Goal: Information Seeking & Learning: Learn about a topic

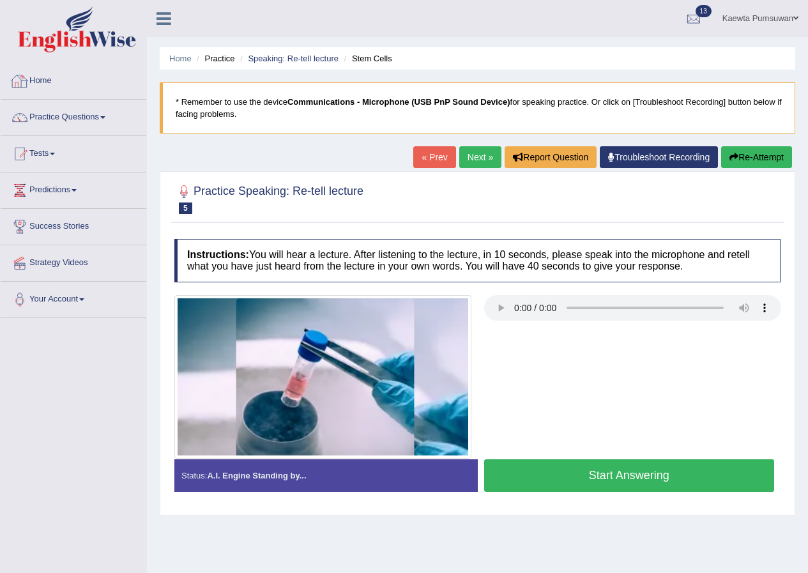
click at [43, 79] on link "Home" at bounding box center [74, 79] width 146 height 32
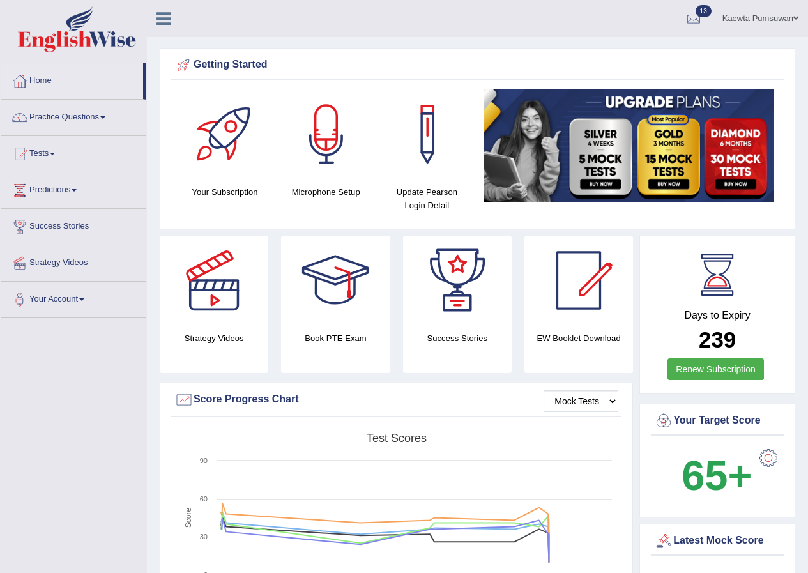
click at [104, 118] on link "Practice Questions" at bounding box center [74, 116] width 146 height 32
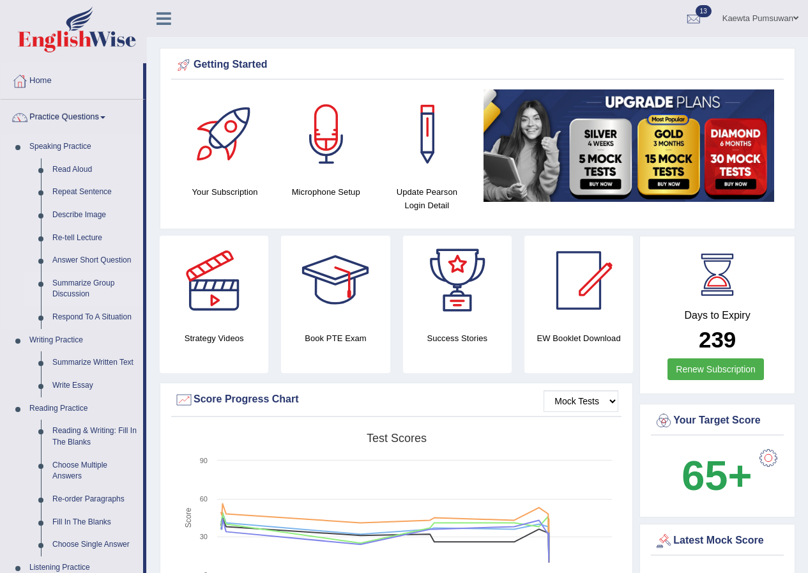
click at [70, 284] on link "Summarize Group Discussion" at bounding box center [95, 289] width 96 height 34
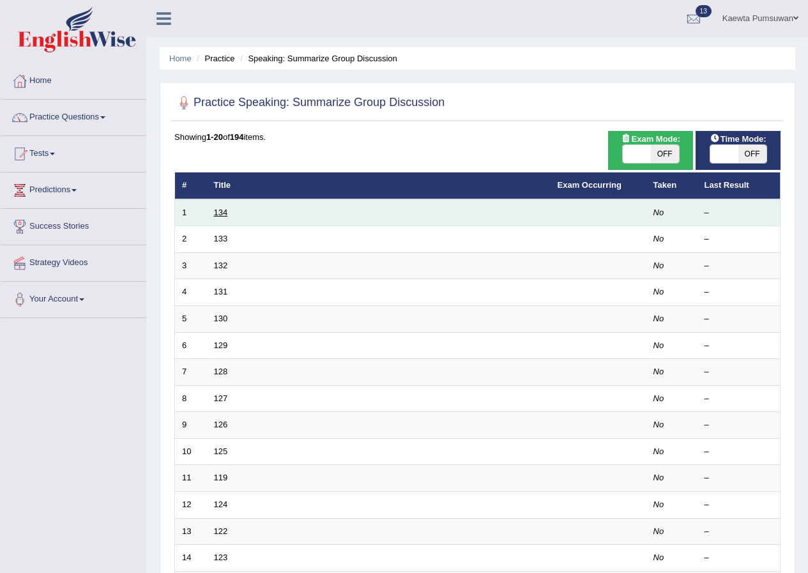
click at [224, 208] on link "134" at bounding box center [221, 213] width 14 height 10
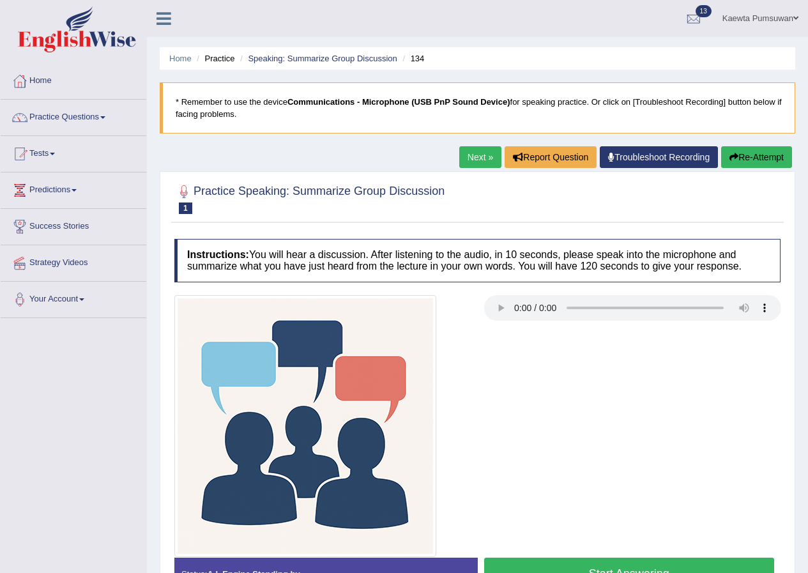
scroll to position [64, 0]
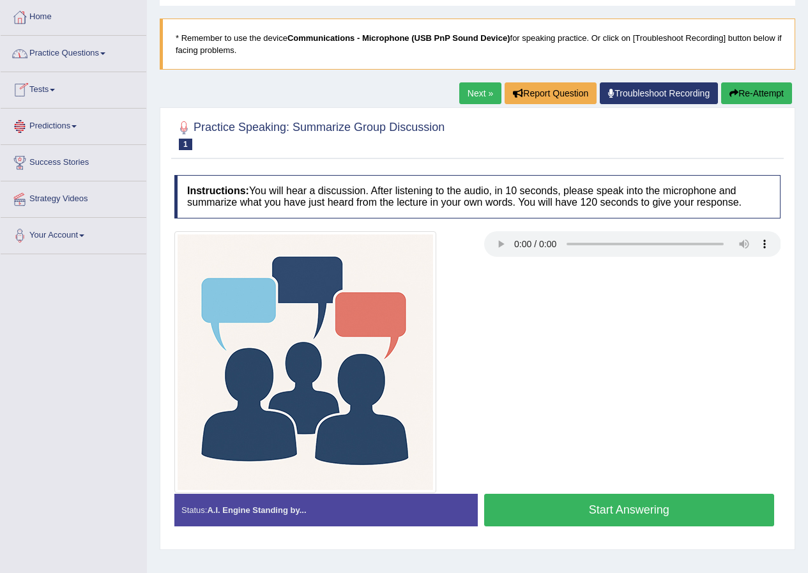
click at [40, 15] on link "Home" at bounding box center [74, 15] width 146 height 32
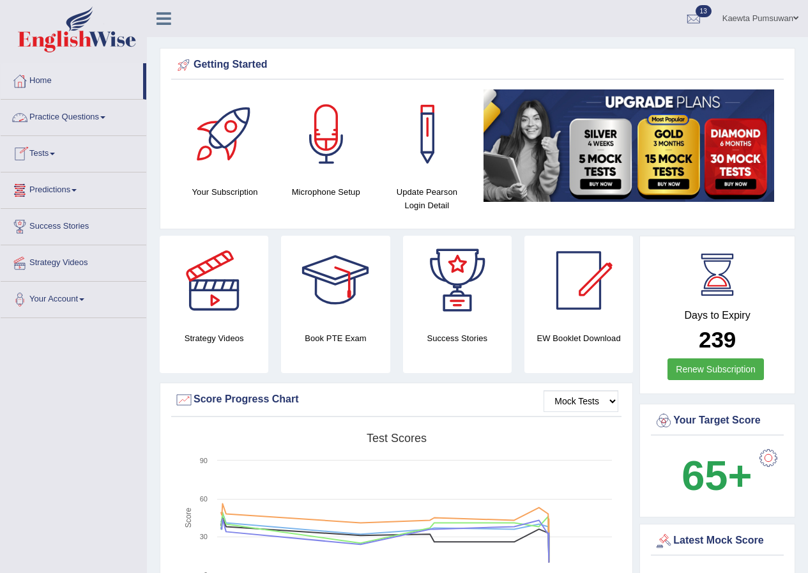
click at [93, 111] on link "Practice Questions" at bounding box center [74, 116] width 146 height 32
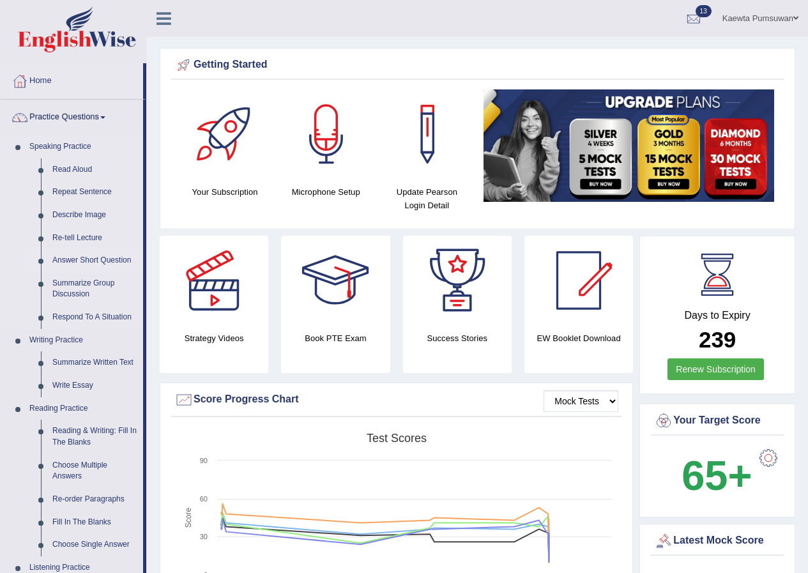
click at [105, 254] on link "Answer Short Question" at bounding box center [95, 260] width 96 height 23
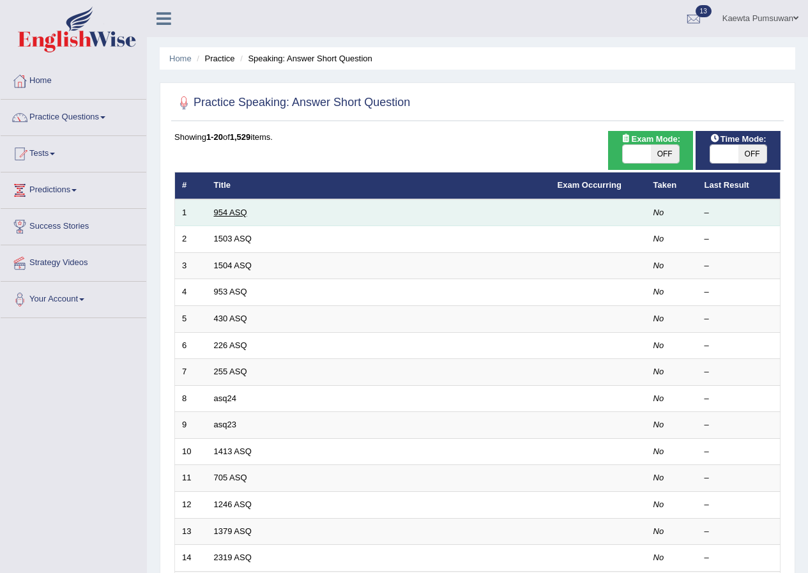
click at [232, 209] on link "954 ASQ" at bounding box center [230, 213] width 33 height 10
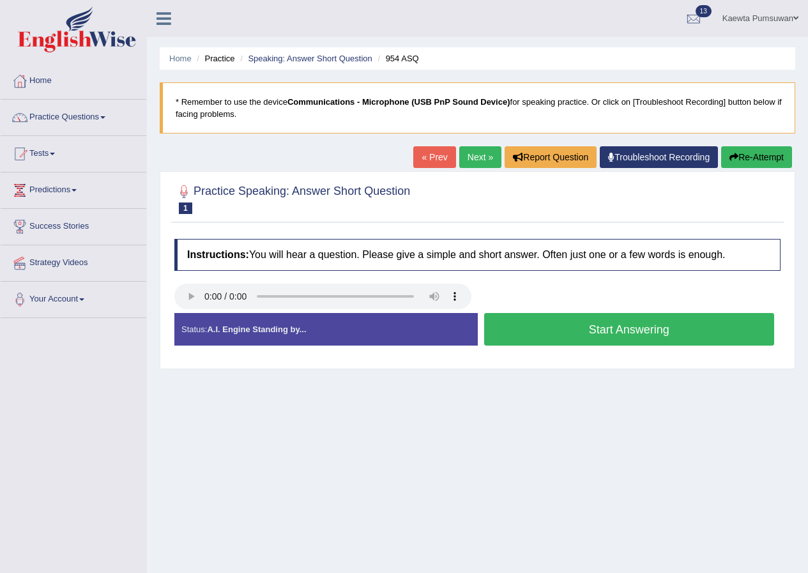
click at [597, 331] on button "Start Answering" at bounding box center [629, 329] width 291 height 33
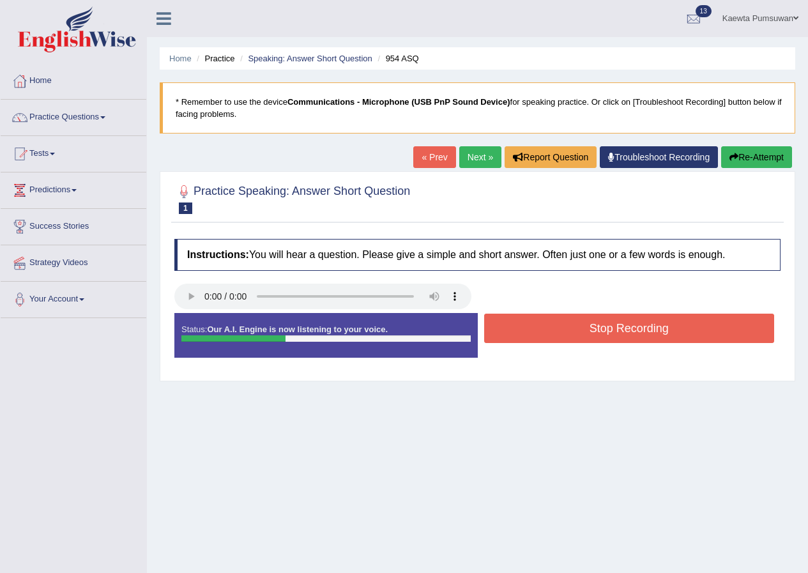
click at [599, 331] on button "Stop Recording" at bounding box center [629, 328] width 291 height 29
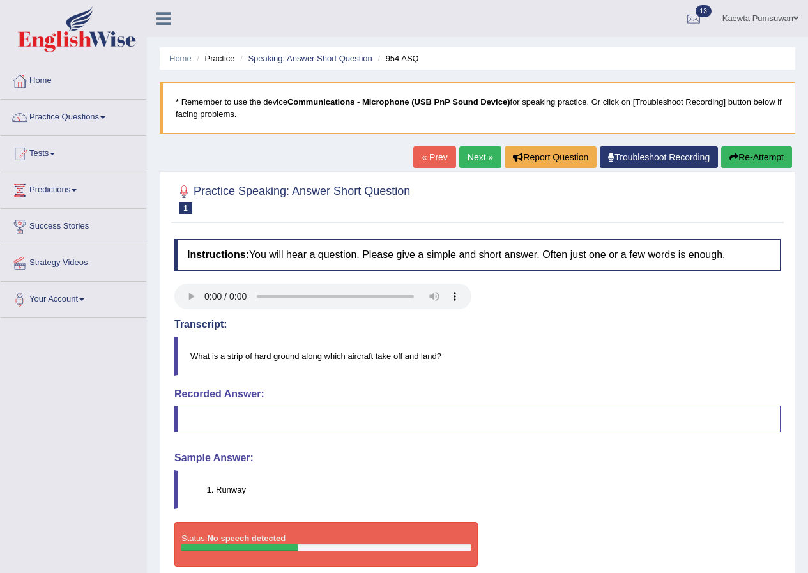
click at [475, 152] on link "Next »" at bounding box center [480, 157] width 42 height 22
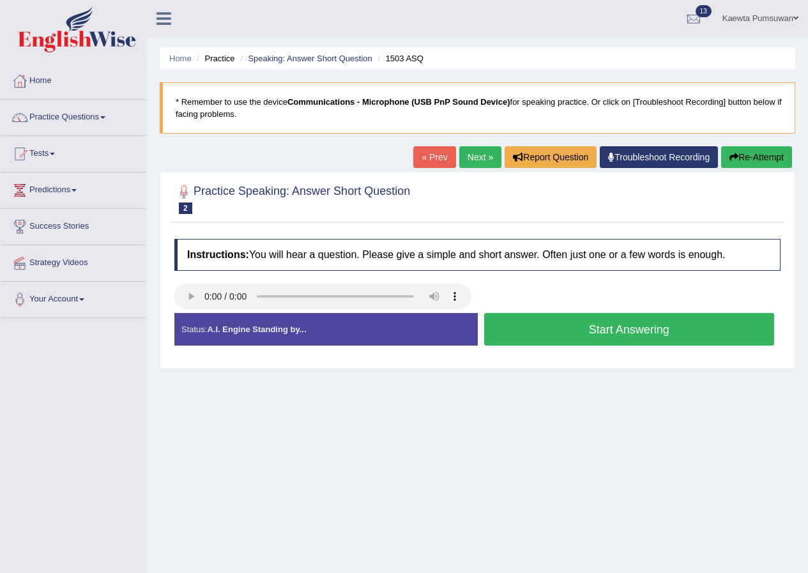
click at [633, 326] on button "Start Answering" at bounding box center [629, 329] width 291 height 33
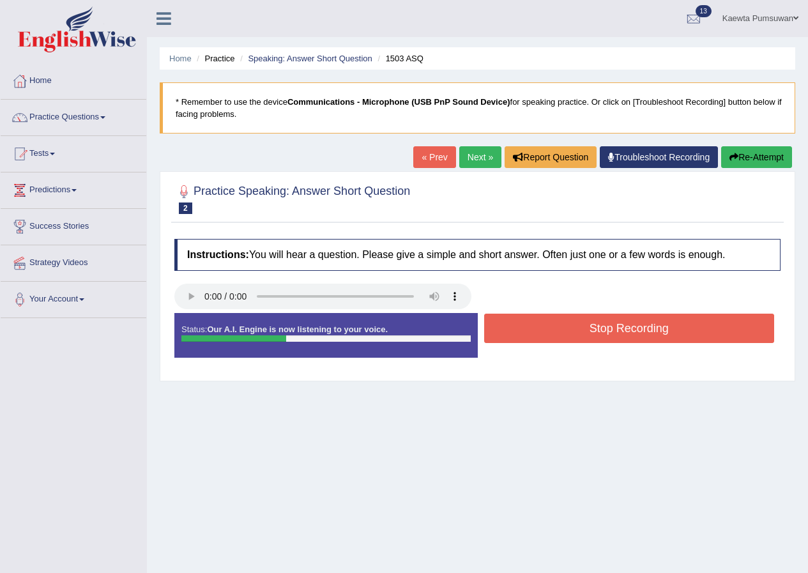
click at [643, 323] on button "Stop Recording" at bounding box center [629, 328] width 291 height 29
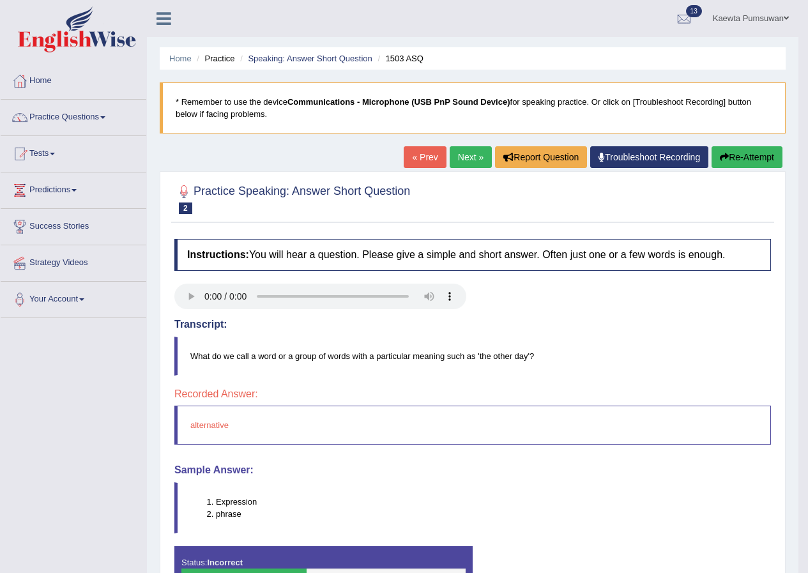
scroll to position [98, 0]
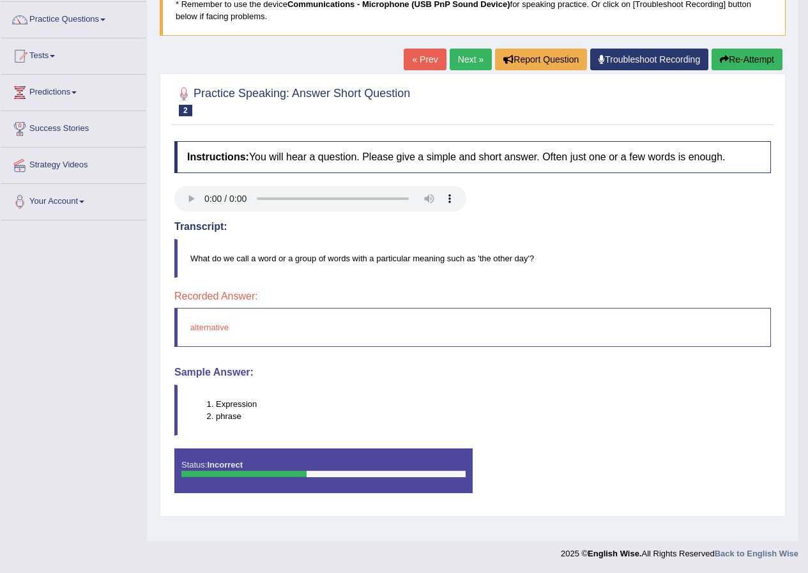
click at [457, 55] on link "Next »" at bounding box center [471, 60] width 42 height 22
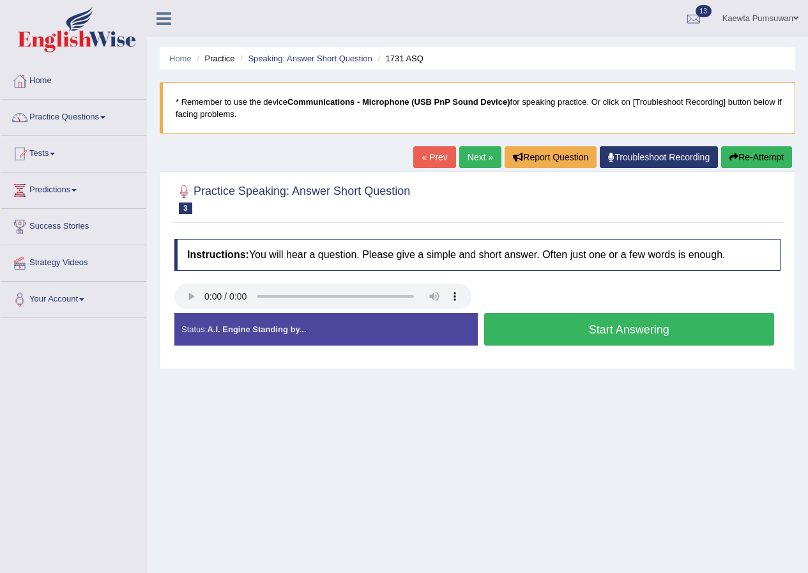
click at [596, 325] on button "Start Answering" at bounding box center [629, 329] width 291 height 33
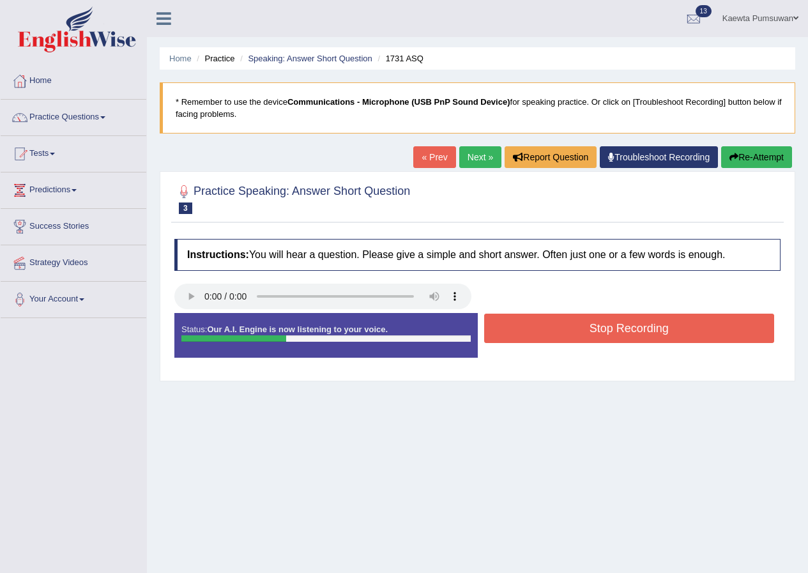
click at [602, 329] on button "Stop Recording" at bounding box center [629, 328] width 291 height 29
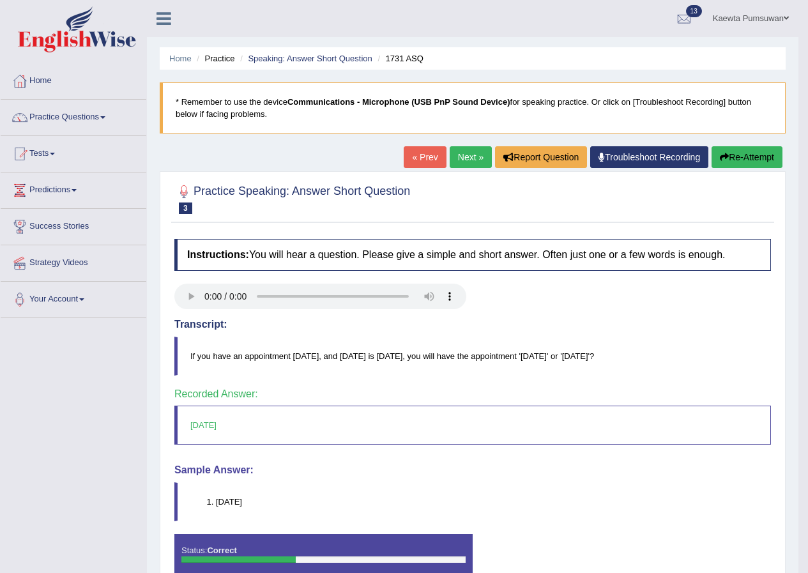
click at [459, 149] on link "Next »" at bounding box center [471, 157] width 42 height 22
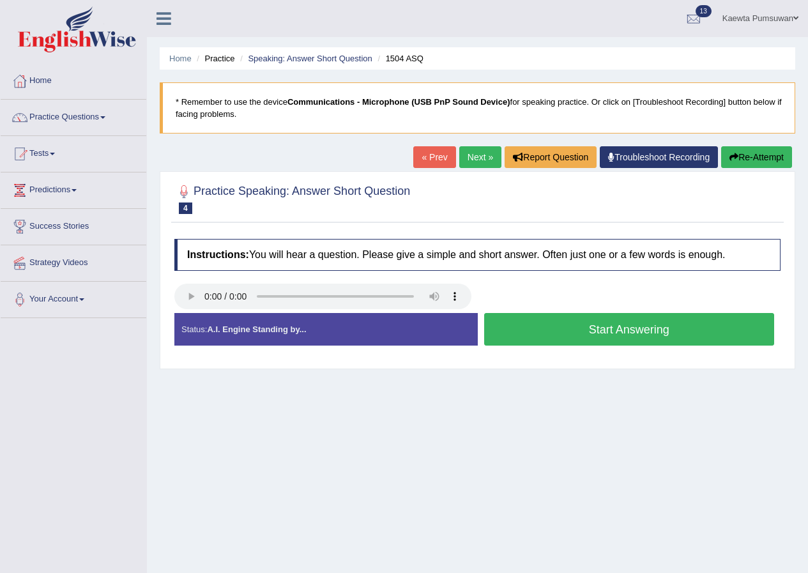
click at [630, 325] on button "Start Answering" at bounding box center [629, 329] width 291 height 33
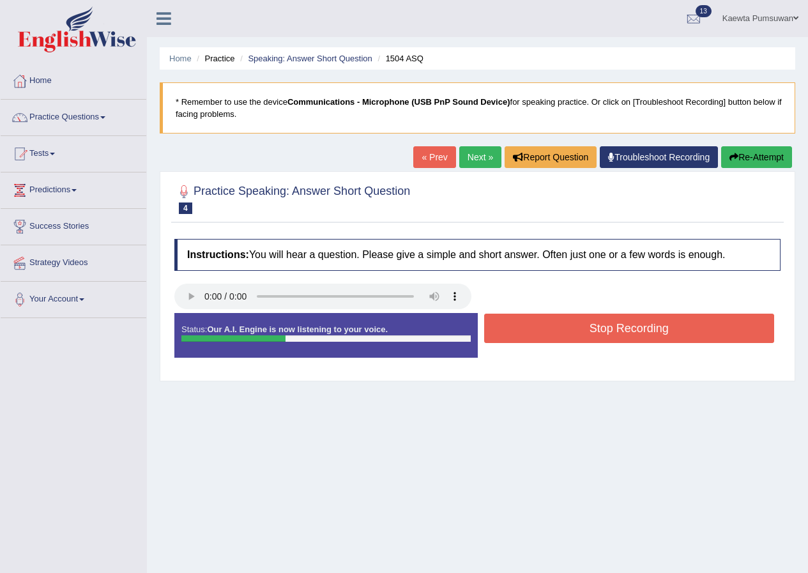
click at [655, 323] on button "Stop Recording" at bounding box center [629, 328] width 291 height 29
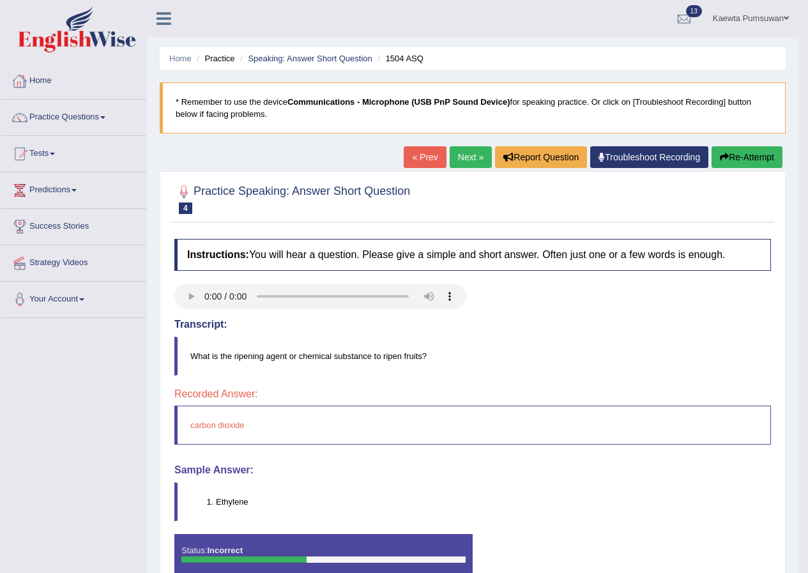
click at [43, 74] on link "Home" at bounding box center [74, 79] width 146 height 32
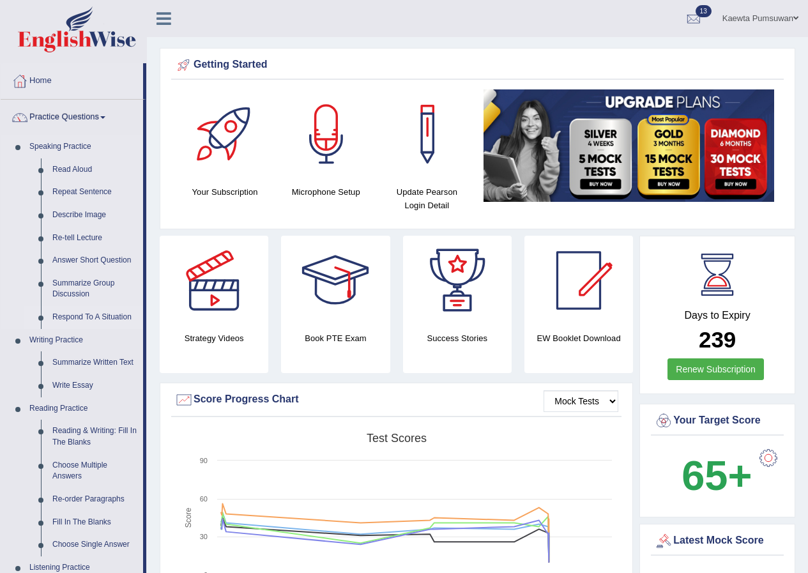
click at [100, 312] on link "Respond To A Situation" at bounding box center [95, 317] width 96 height 23
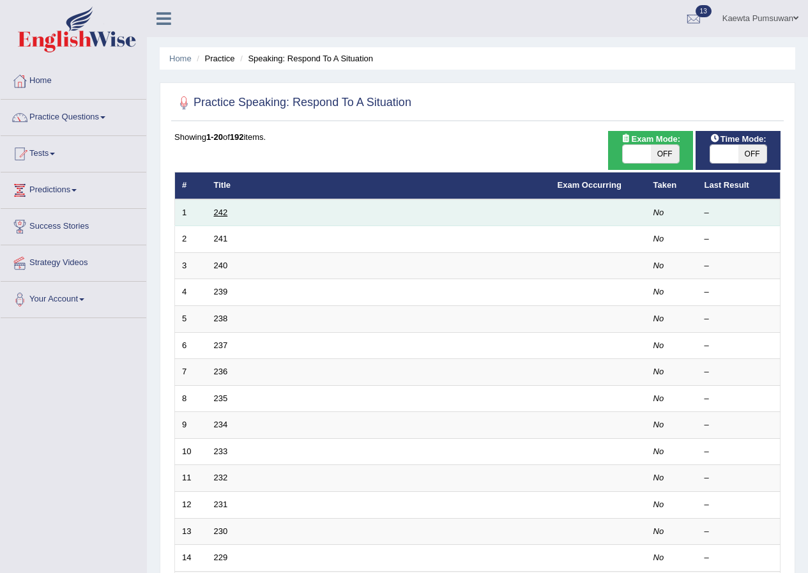
click at [218, 208] on link "242" at bounding box center [221, 213] width 14 height 10
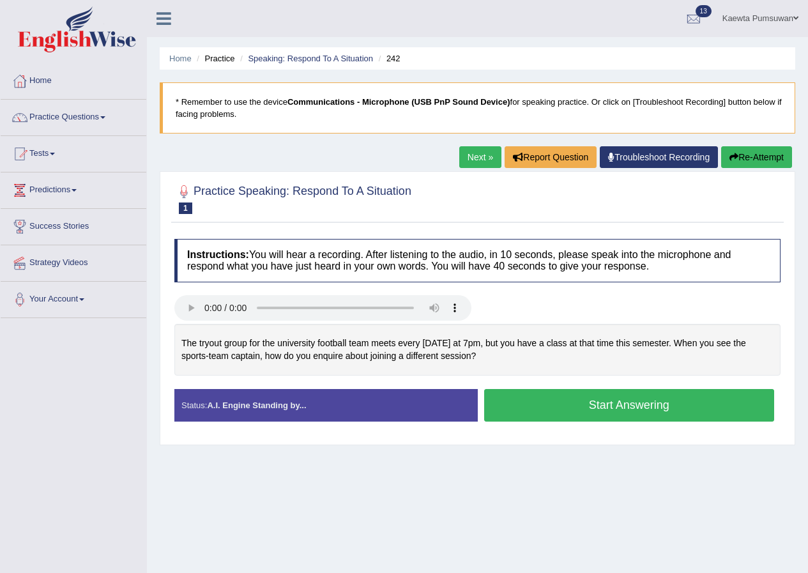
click at [635, 408] on button "Start Answering" at bounding box center [629, 405] width 291 height 33
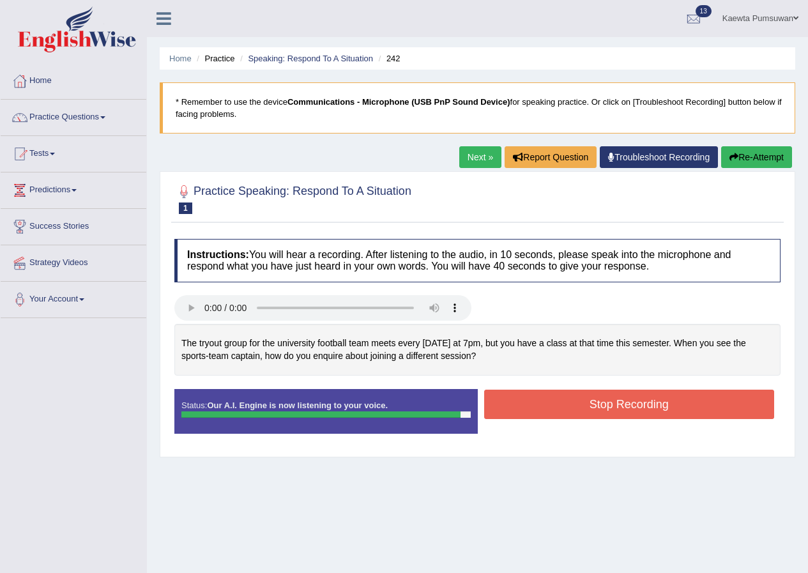
click at [635, 404] on button "Stop Recording" at bounding box center [629, 404] width 291 height 29
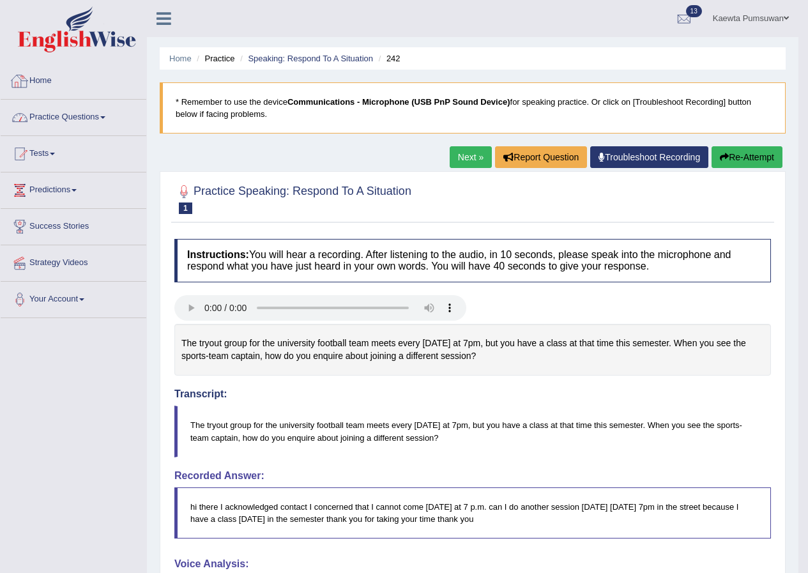
click at [42, 79] on link "Home" at bounding box center [74, 79] width 146 height 32
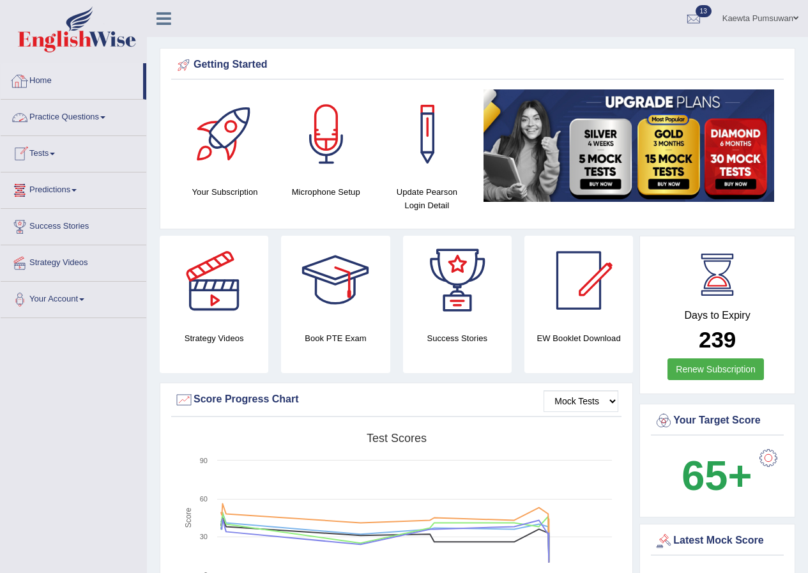
click at [41, 77] on link "Home" at bounding box center [72, 79] width 142 height 32
click at [103, 112] on link "Practice Questions" at bounding box center [74, 116] width 146 height 32
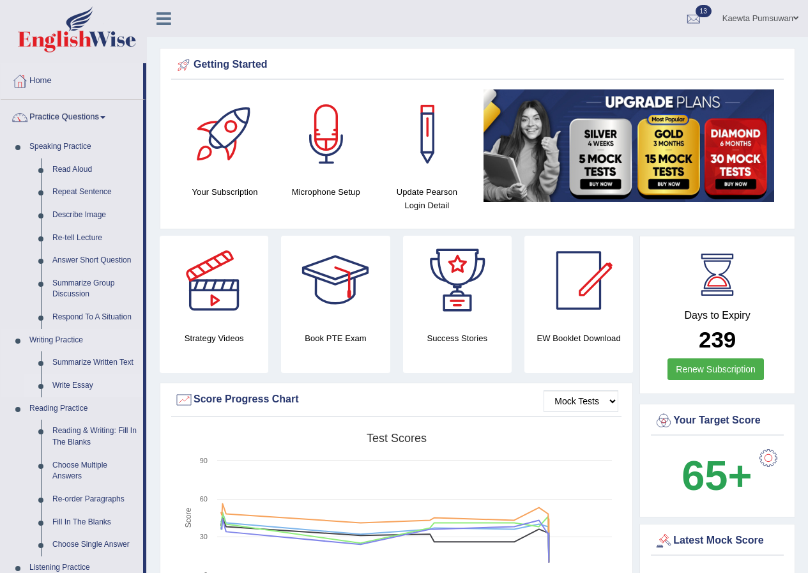
click at [75, 383] on link "Write Essay" at bounding box center [95, 385] width 96 height 23
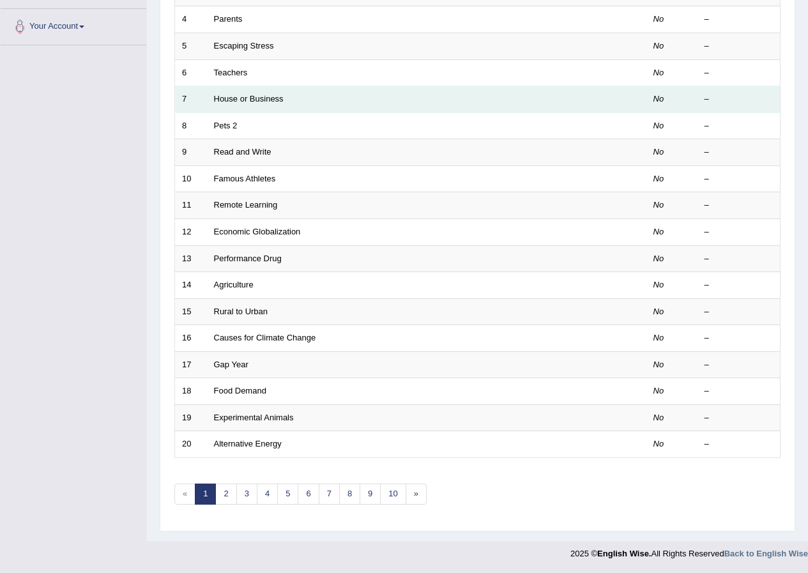
scroll to position [17, 0]
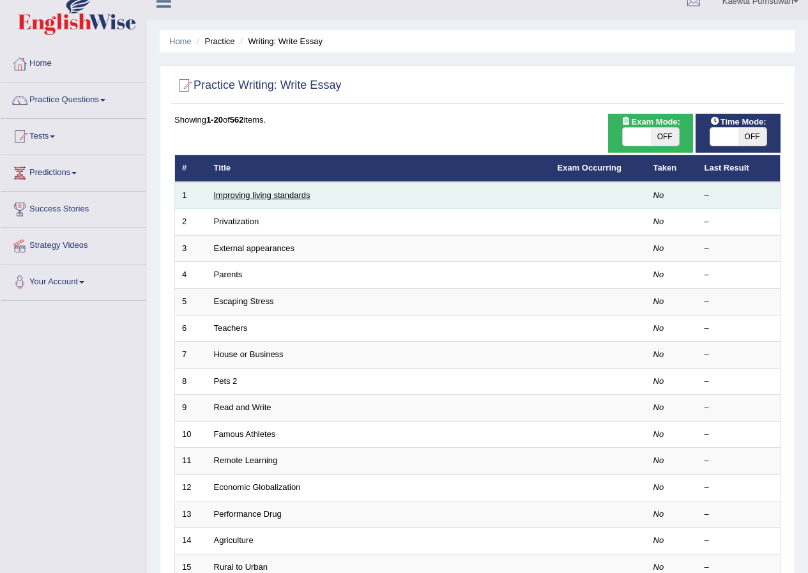
click at [240, 195] on link "Improving living standards" at bounding box center [262, 195] width 96 height 10
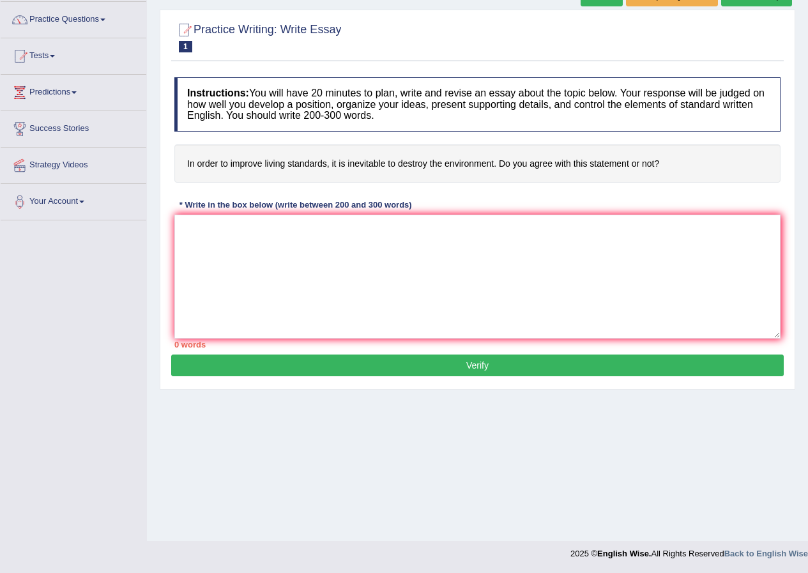
scroll to position [34, 0]
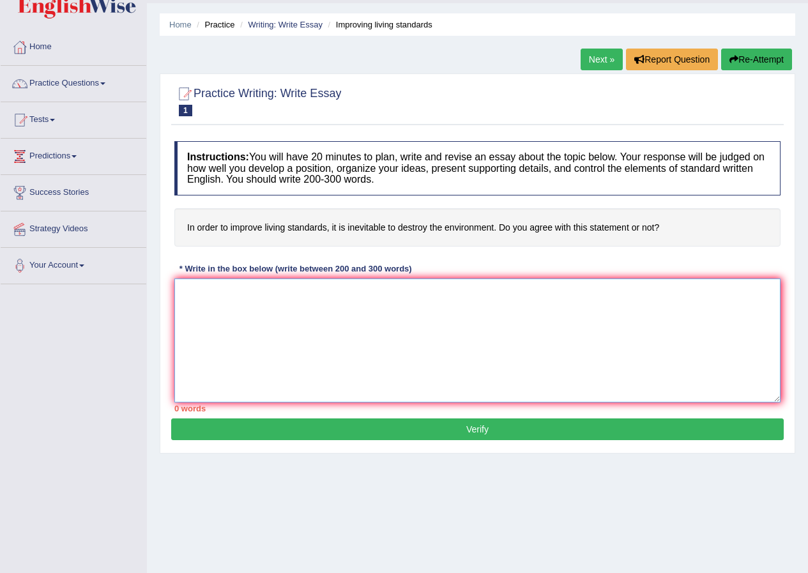
click at [333, 335] on textarea at bounding box center [477, 340] width 606 height 124
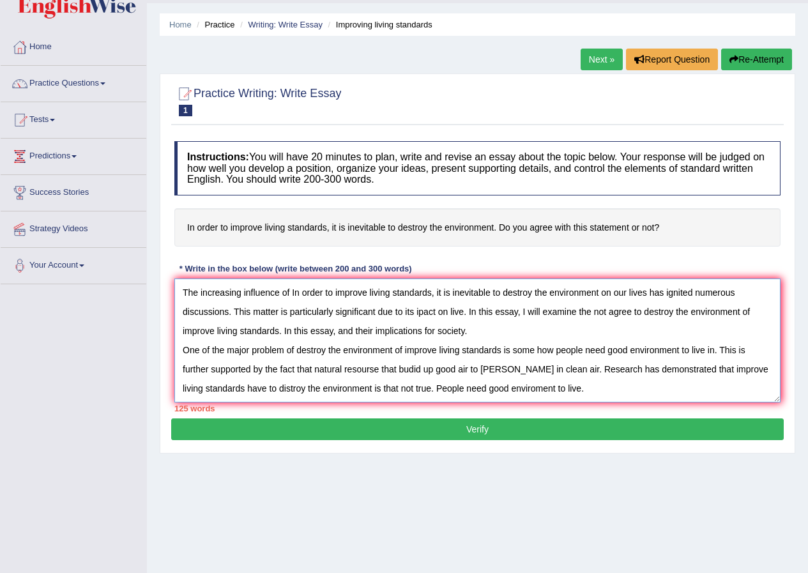
type textarea "The increasing influence of In order to improve living standards, it is inevita…"
click at [397, 426] on button "Verify" at bounding box center [477, 429] width 612 height 22
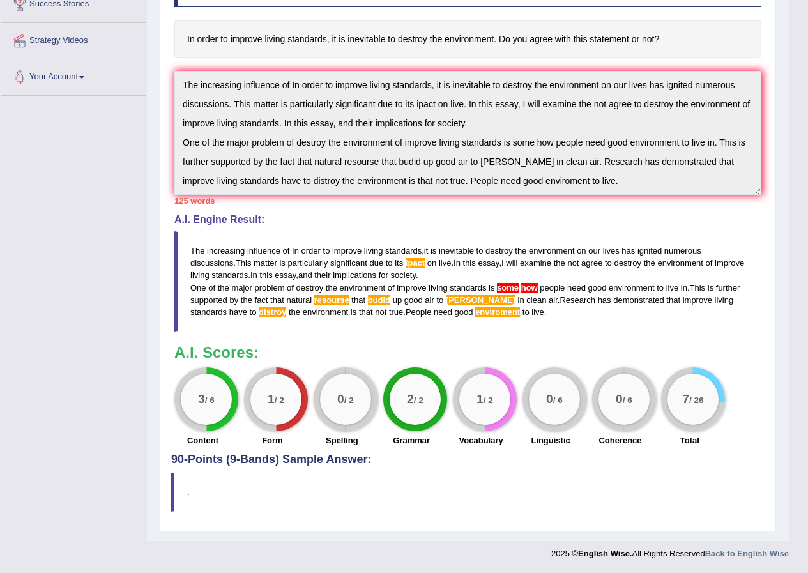
scroll to position [0, 0]
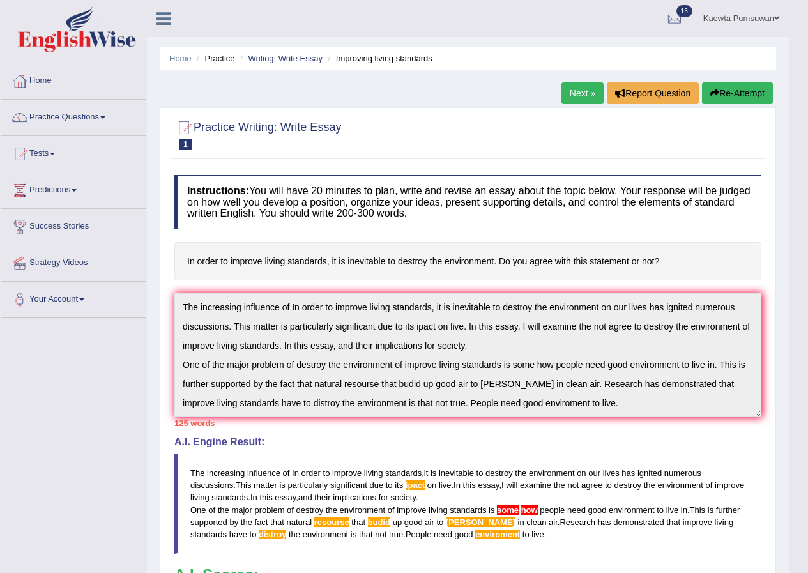
click at [775, 11] on link "Kaewta Pumsuwan" at bounding box center [741, 16] width 95 height 33
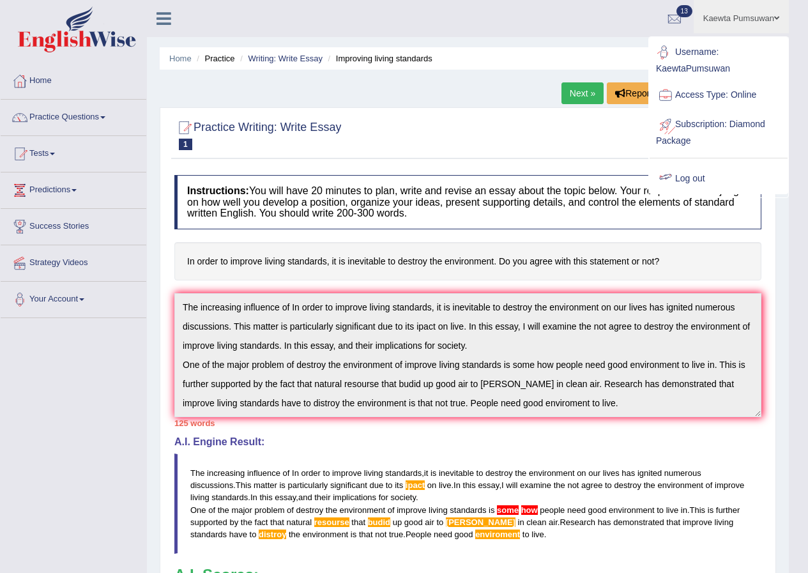
click at [692, 173] on link "Log out" at bounding box center [719, 178] width 138 height 29
